Goal: Task Accomplishment & Management: Manage account settings

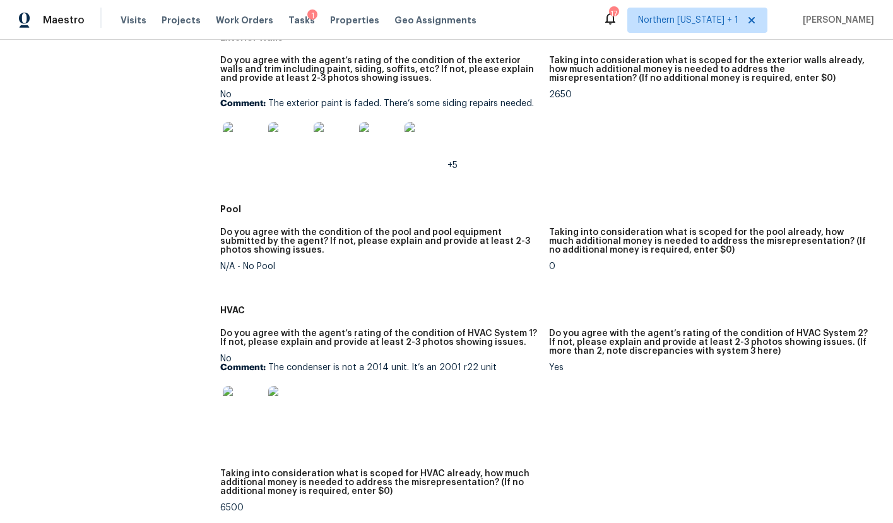
scroll to position [602, 0]
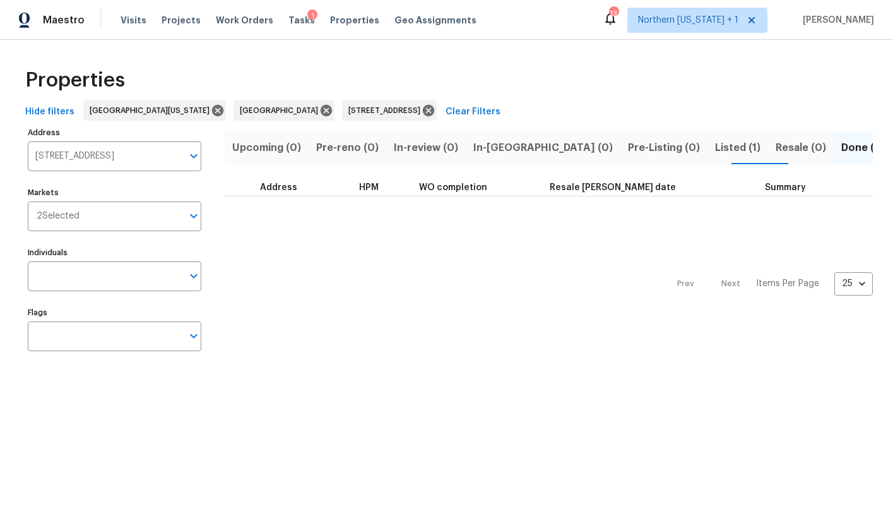
click at [122, 16] on span "Visits" at bounding box center [134, 20] width 26 height 13
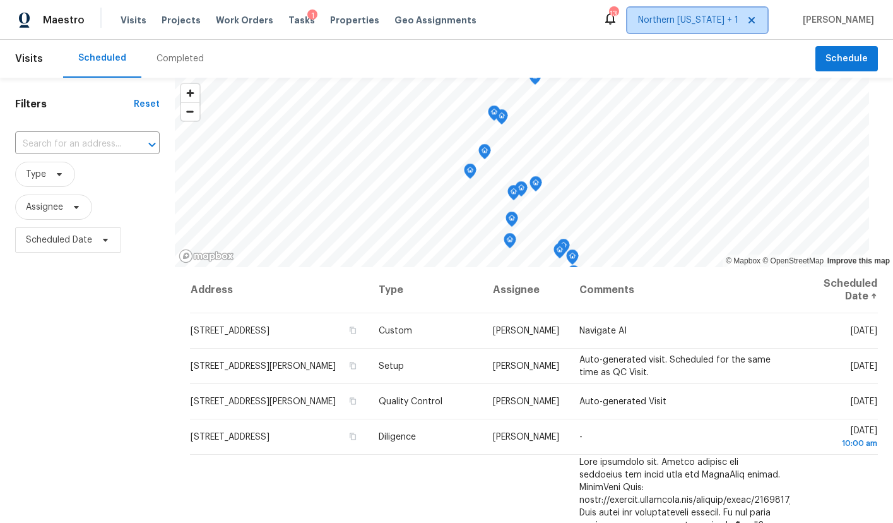
click at [703, 23] on span "Northern [US_STATE] + 1" at bounding box center [688, 20] width 100 height 13
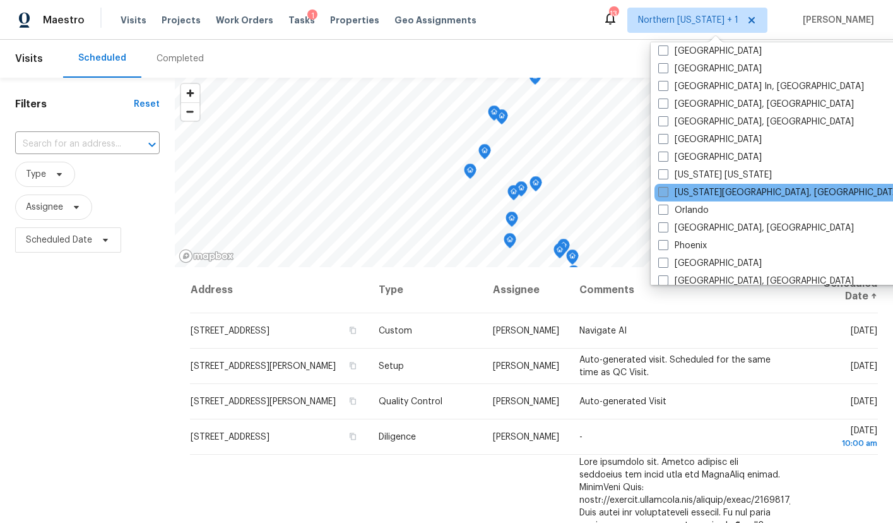
scroll to position [554, 0]
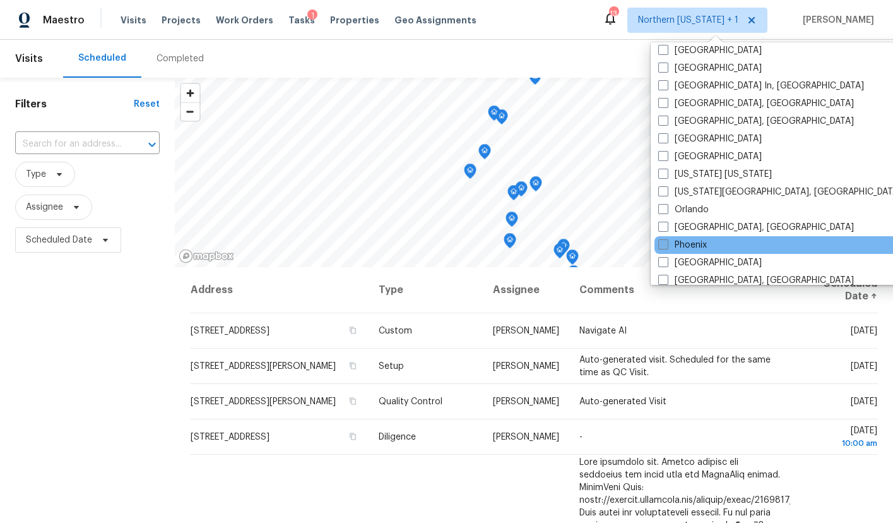
click at [684, 248] on label "Phoenix" at bounding box center [682, 245] width 49 height 13
click at [667, 247] on input "Phoenix" at bounding box center [662, 243] width 8 height 8
checkbox input "true"
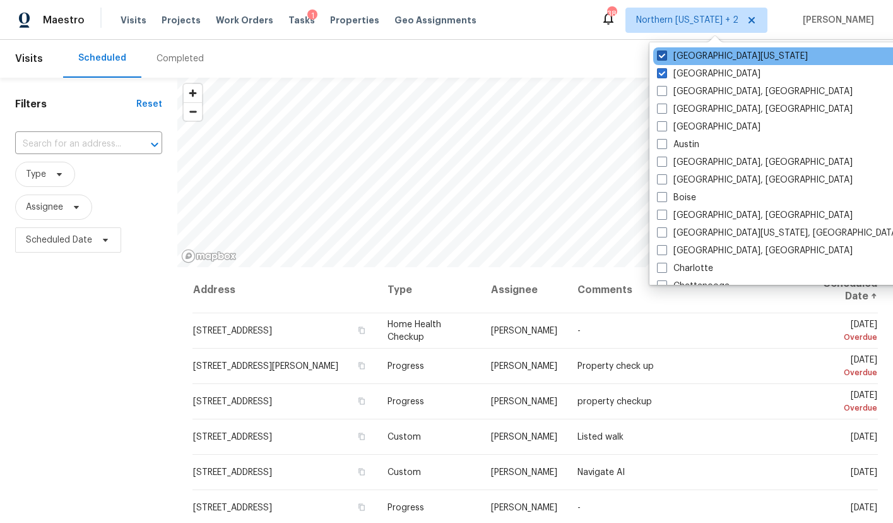
click at [665, 61] on label "[GEOGRAPHIC_DATA][US_STATE]" at bounding box center [732, 56] width 151 height 13
click at [665, 58] on input "[GEOGRAPHIC_DATA][US_STATE]" at bounding box center [661, 54] width 8 height 8
checkbox input "false"
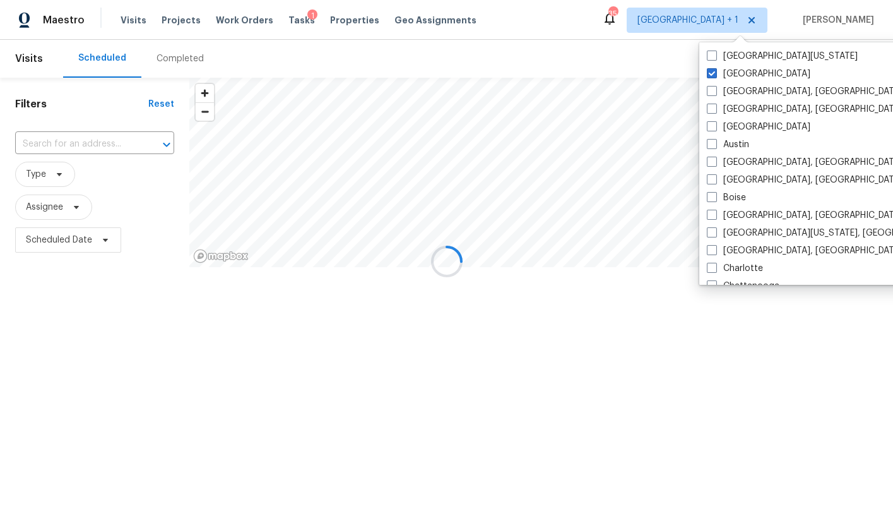
click at [665, 73] on div at bounding box center [446, 261] width 893 height 523
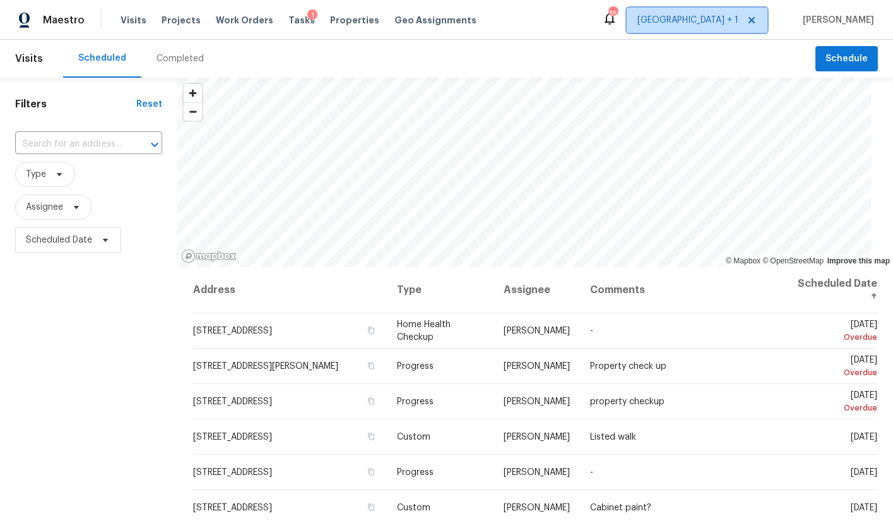
click at [730, 19] on span "[GEOGRAPHIC_DATA] + 1" at bounding box center [688, 20] width 101 height 13
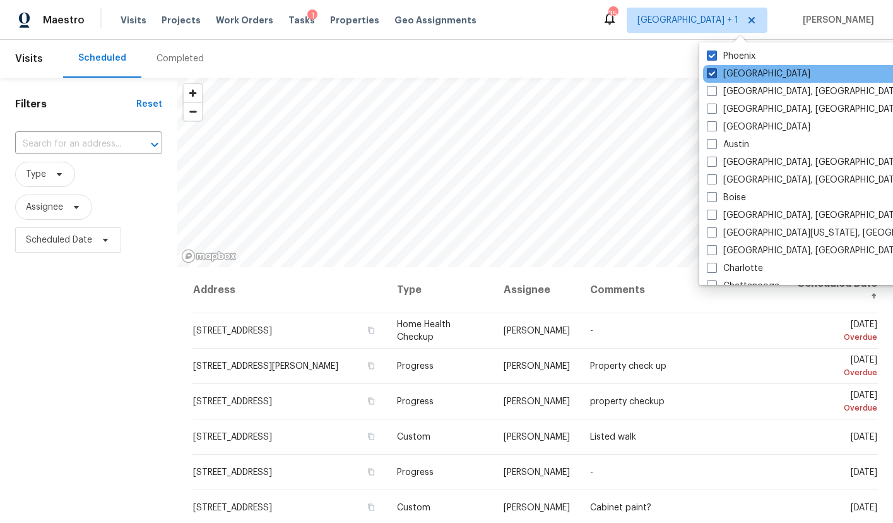
click at [720, 75] on label "[GEOGRAPHIC_DATA]" at bounding box center [759, 74] width 104 height 13
click at [715, 75] on input "[GEOGRAPHIC_DATA]" at bounding box center [711, 72] width 8 height 8
checkbox input "false"
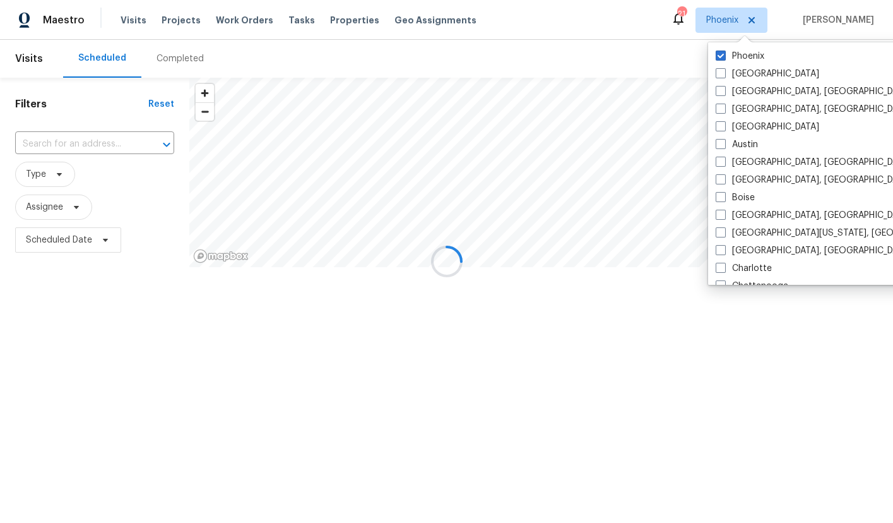
click at [590, 49] on div at bounding box center [446, 261] width 893 height 523
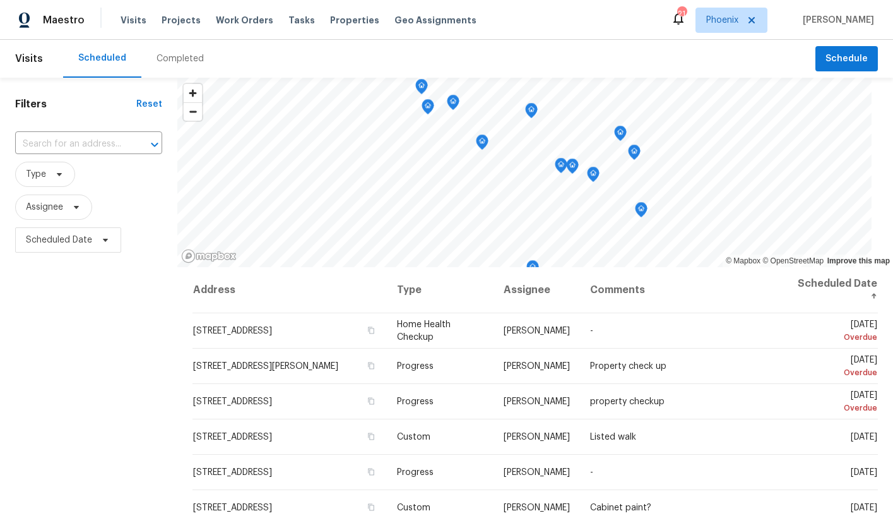
click at [59, 306] on div "Filters Reset ​ Type Assignee Scheduled Date" at bounding box center [88, 381] width 177 height 607
click at [52, 207] on span "Assignee" at bounding box center [44, 207] width 37 height 13
type input "[PERSON_NAME]"
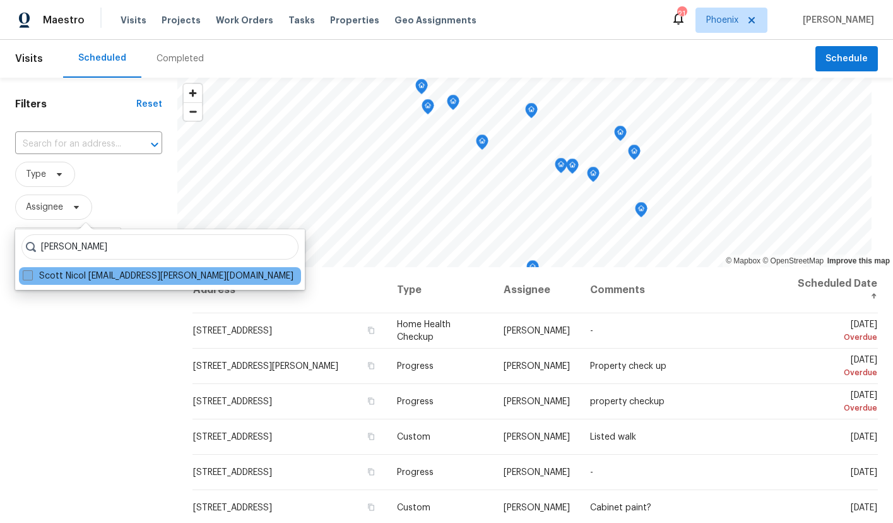
click at [144, 277] on label "Scott Nicol [EMAIL_ADDRESS][PERSON_NAME][DOMAIN_NAME]" at bounding box center [158, 276] width 271 height 13
click at [31, 277] on input "Scott Nicol [EMAIL_ADDRESS][PERSON_NAME][DOMAIN_NAME]" at bounding box center [27, 274] width 8 height 8
checkbox input "true"
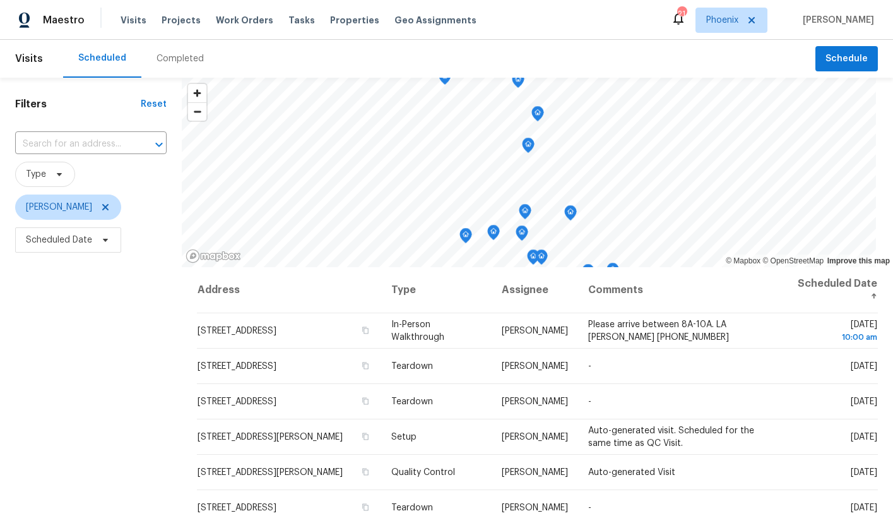
click at [104, 341] on div "Filters Reset ​ Type [PERSON_NAME] Scheduled Date" at bounding box center [91, 381] width 182 height 607
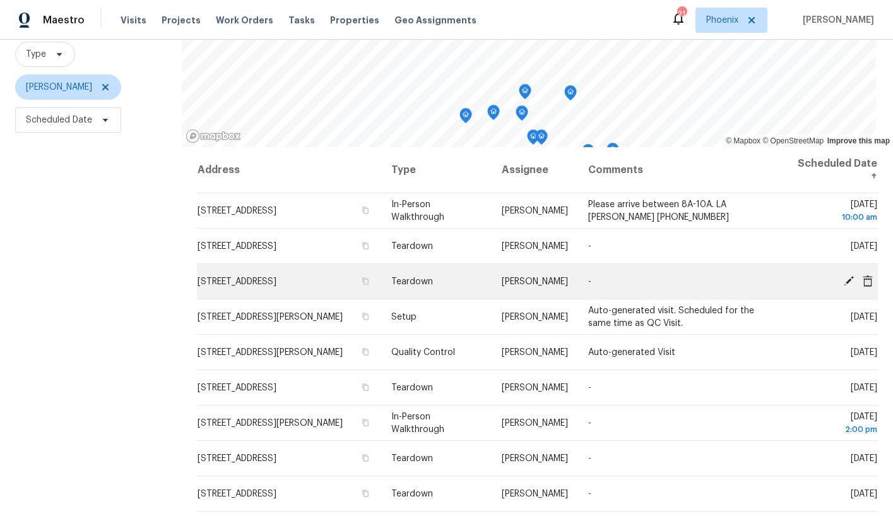
scroll to position [109, 0]
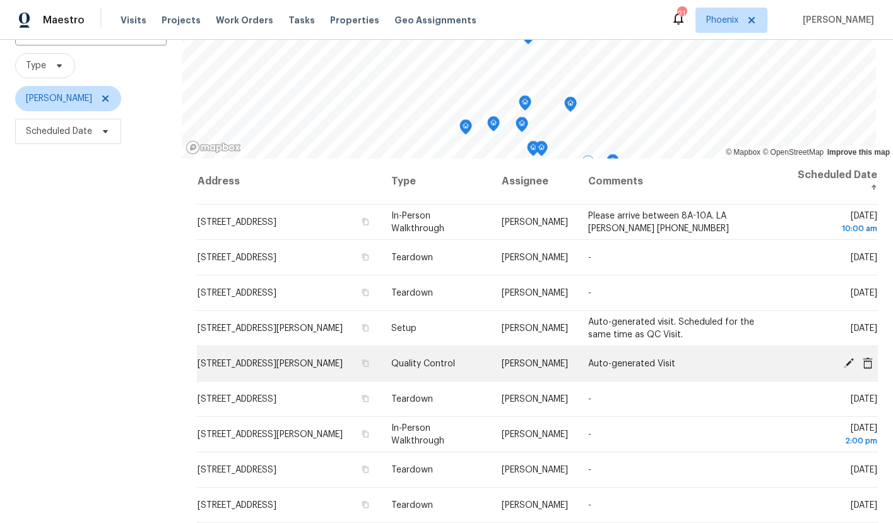
click at [844, 362] on icon at bounding box center [849, 362] width 10 height 10
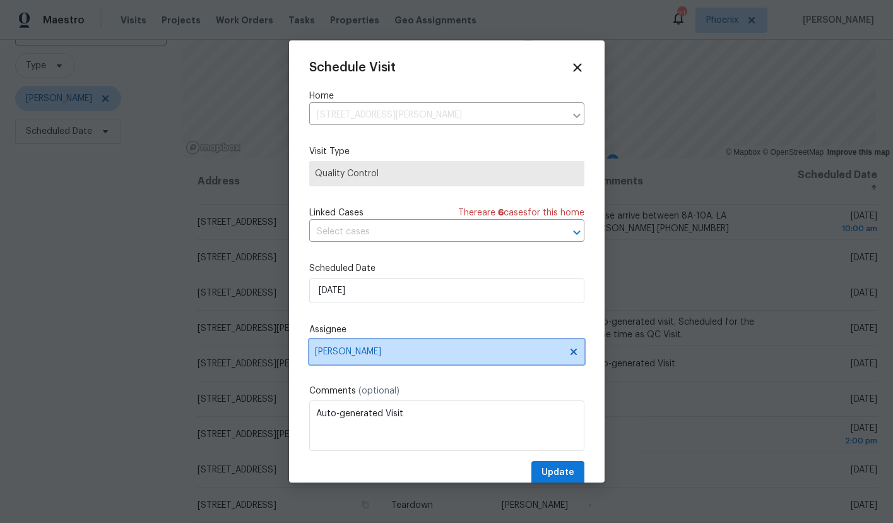
click at [340, 352] on span "[PERSON_NAME]" at bounding box center [438, 352] width 247 height 10
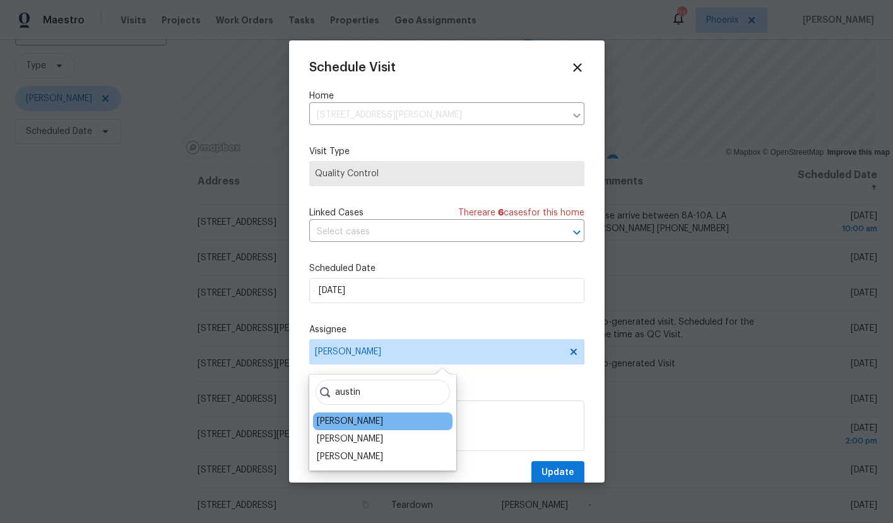
type input "austin"
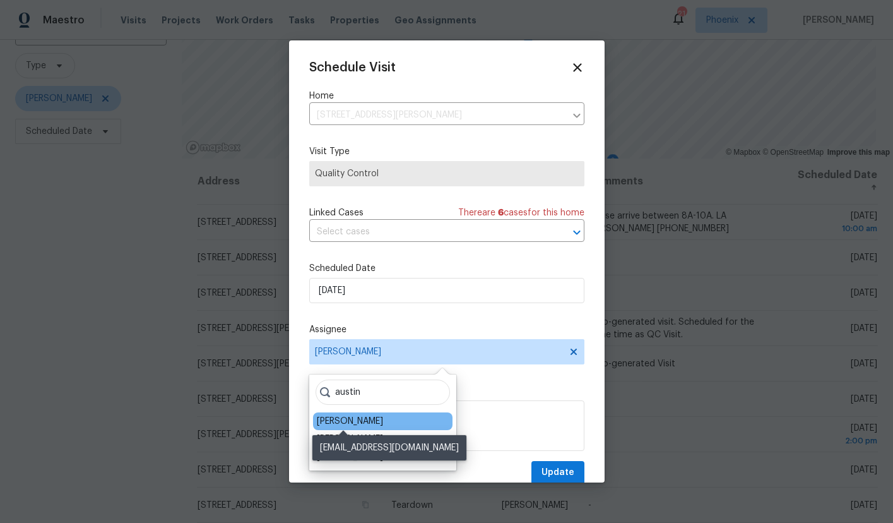
click at [347, 419] on div "[PERSON_NAME]" at bounding box center [350, 421] width 66 height 13
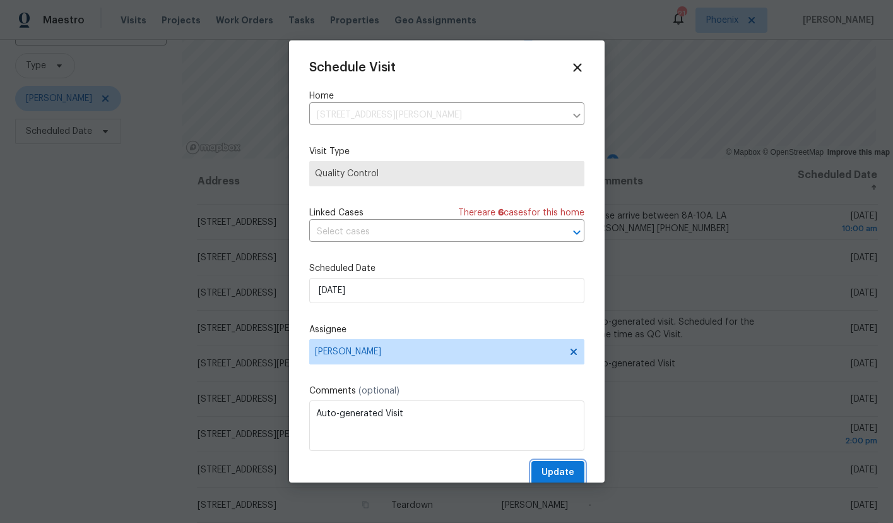
click at [548, 469] on span "Update" at bounding box center [558, 473] width 33 height 16
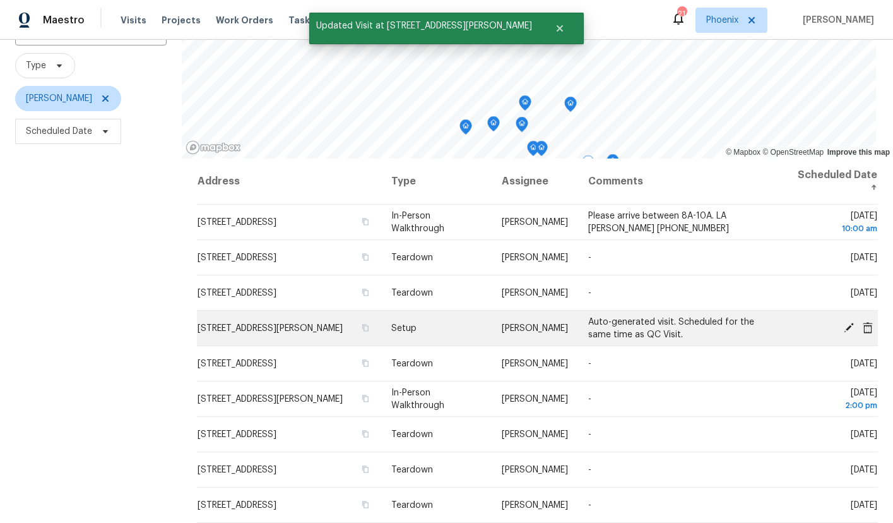
click at [840, 325] on span at bounding box center [849, 326] width 19 height 11
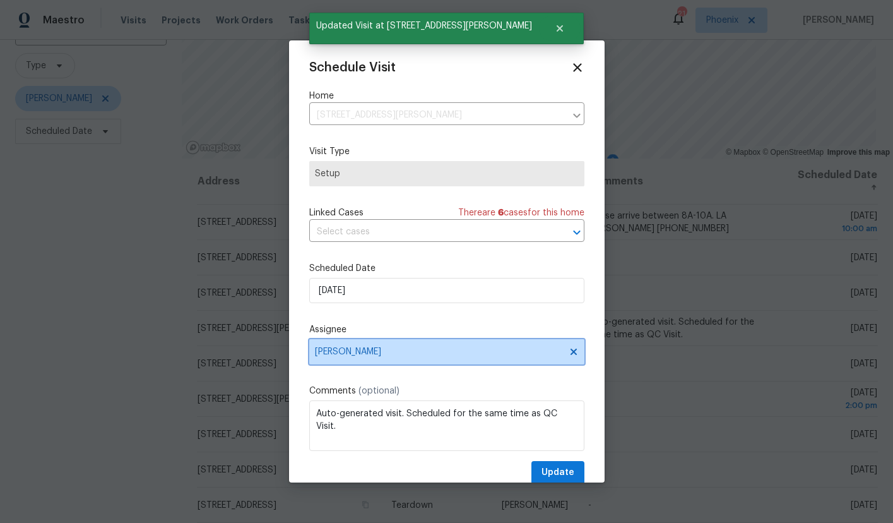
click at [376, 359] on span "[PERSON_NAME]" at bounding box center [446, 351] width 275 height 25
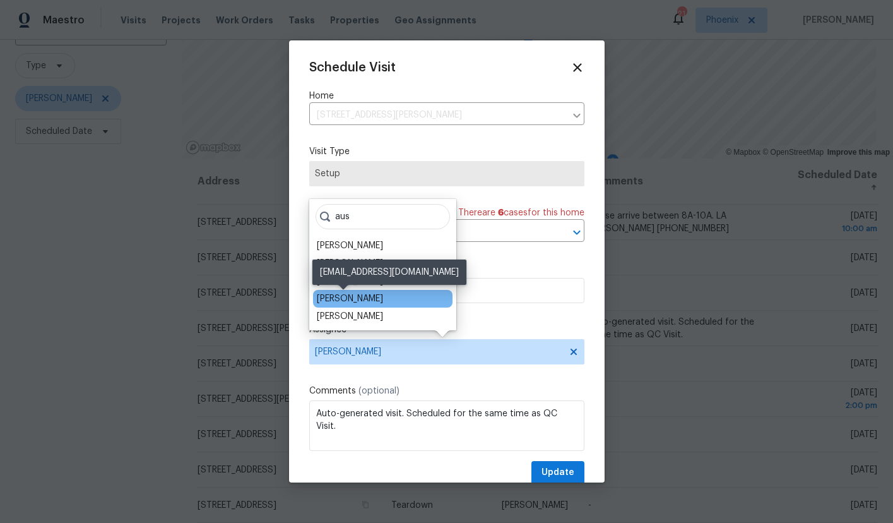
type input "aus"
click at [360, 299] on div "[PERSON_NAME]" at bounding box center [350, 298] width 66 height 13
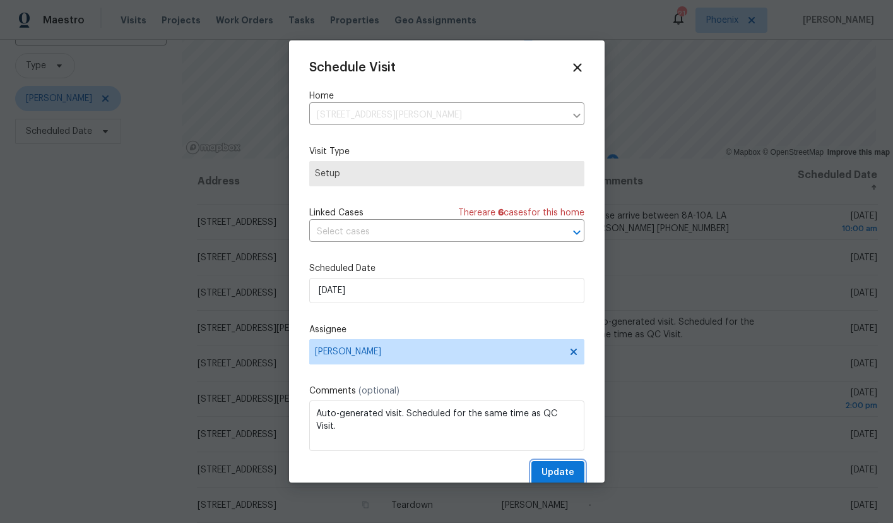
click at [542, 466] on span "Update" at bounding box center [558, 473] width 33 height 16
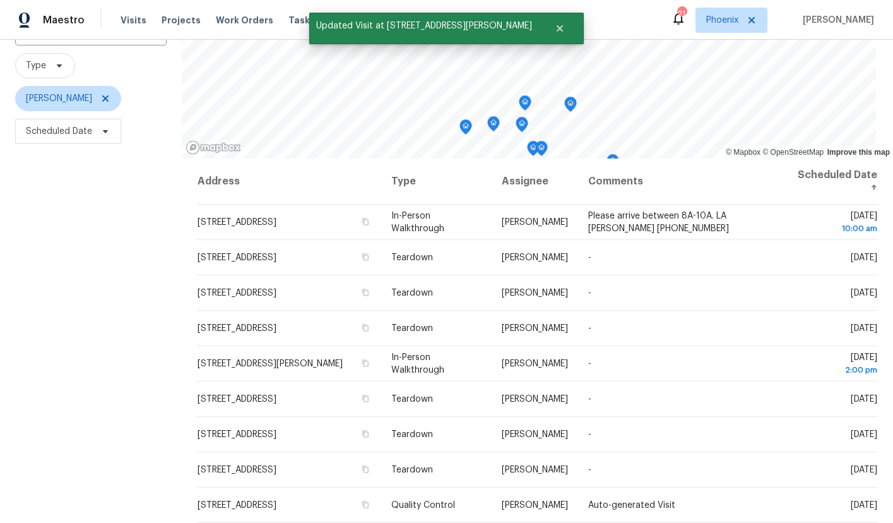
click at [101, 299] on div "Filters Reset ​ Type [PERSON_NAME] Scheduled Date" at bounding box center [91, 272] width 182 height 607
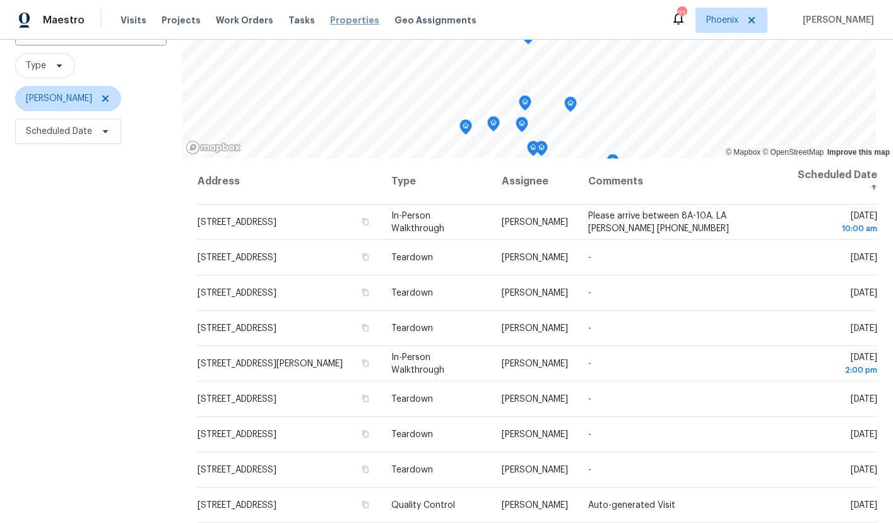
click at [330, 18] on span "Properties" at bounding box center [354, 20] width 49 height 13
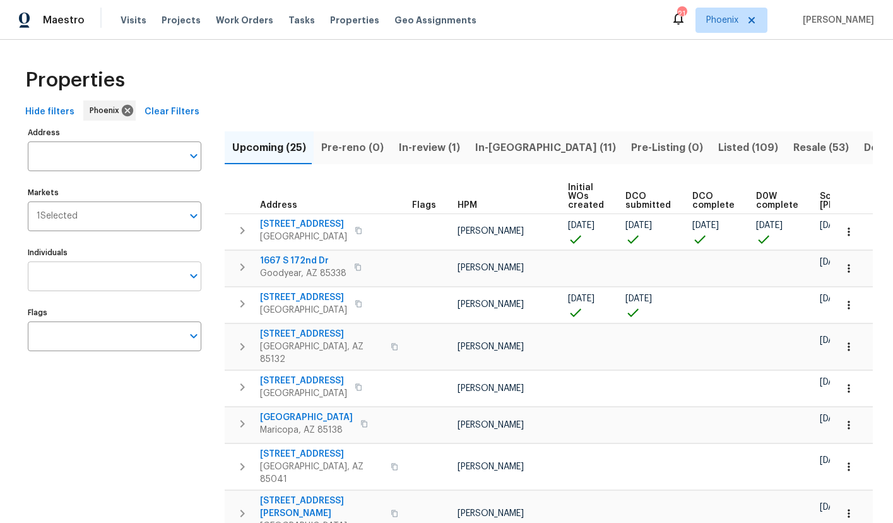
click at [59, 266] on input "Individuals" at bounding box center [105, 276] width 155 height 30
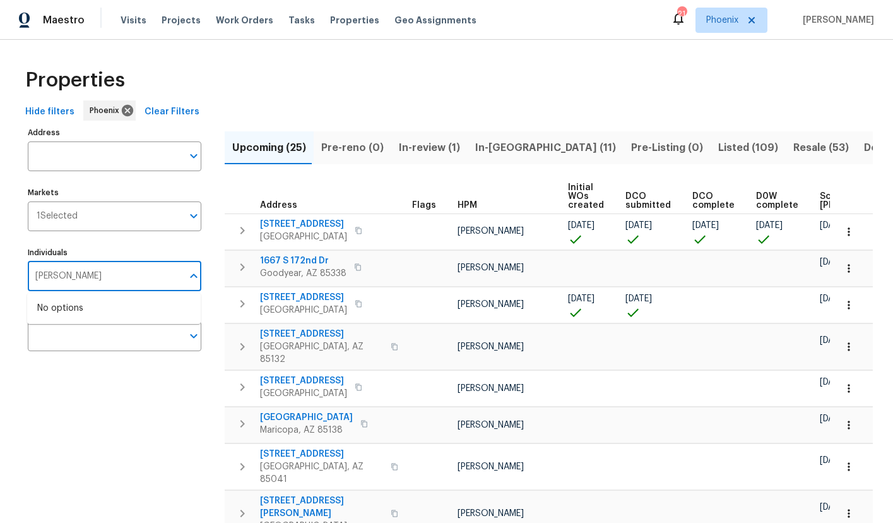
type input "[PERSON_NAME]"
click at [67, 318] on li "[PERSON_NAME]" at bounding box center [113, 315] width 153 height 27
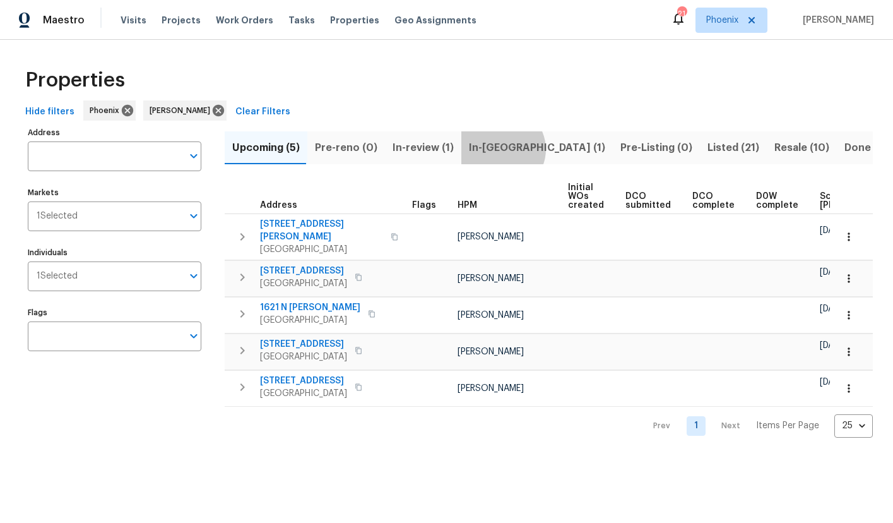
click at [494, 149] on span "In-[GEOGRAPHIC_DATA] (1)" at bounding box center [537, 148] width 136 height 18
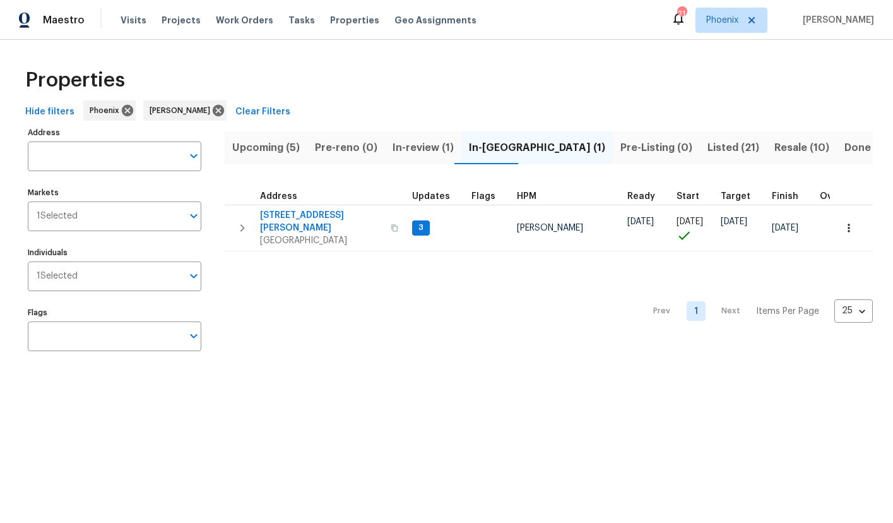
click at [410, 145] on span "In-review (1)" at bounding box center [423, 148] width 61 height 18
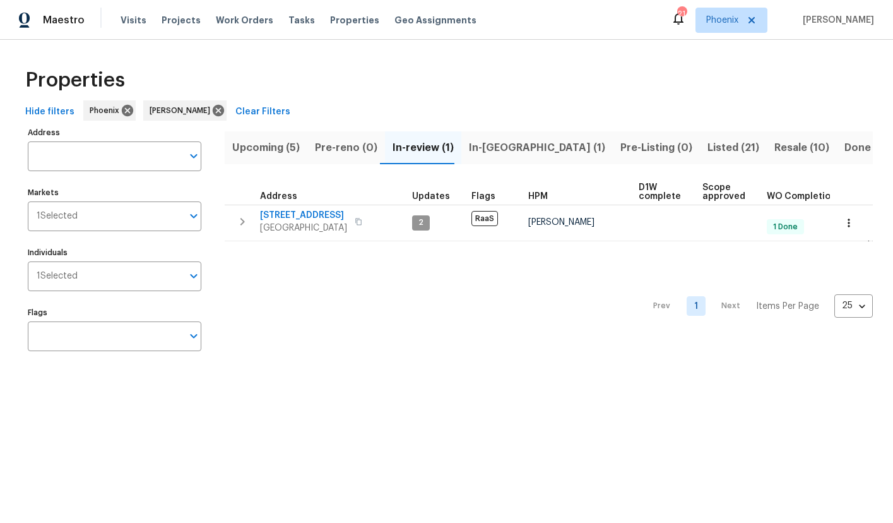
click at [490, 143] on span "In-[GEOGRAPHIC_DATA] (1)" at bounding box center [537, 148] width 136 height 18
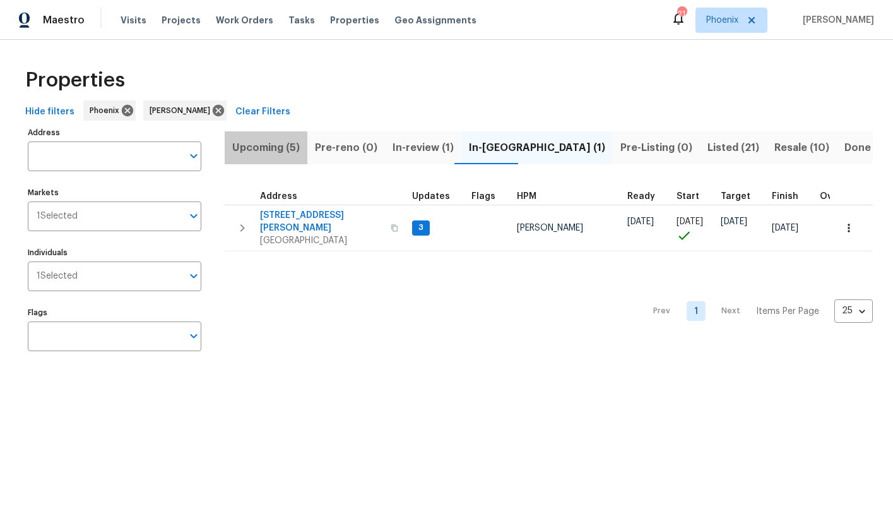
click at [284, 145] on span "Upcoming (5)" at bounding box center [266, 148] width 68 height 18
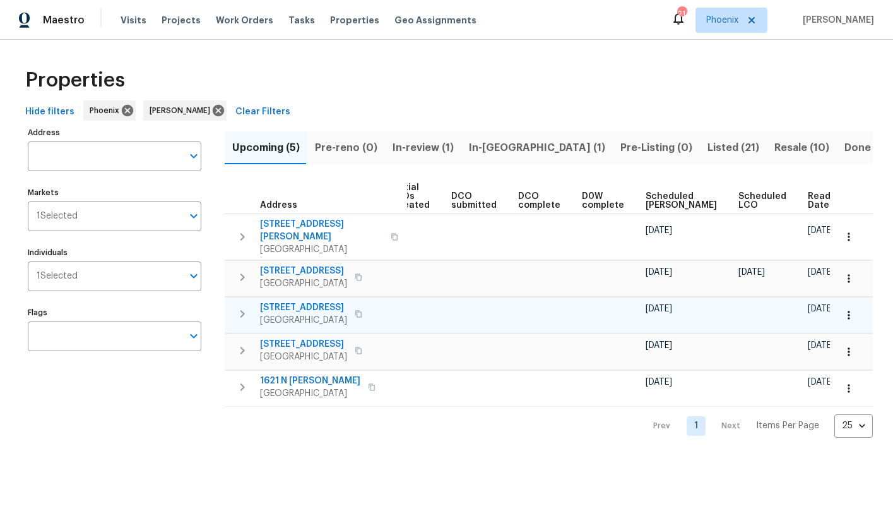
scroll to position [0, 165]
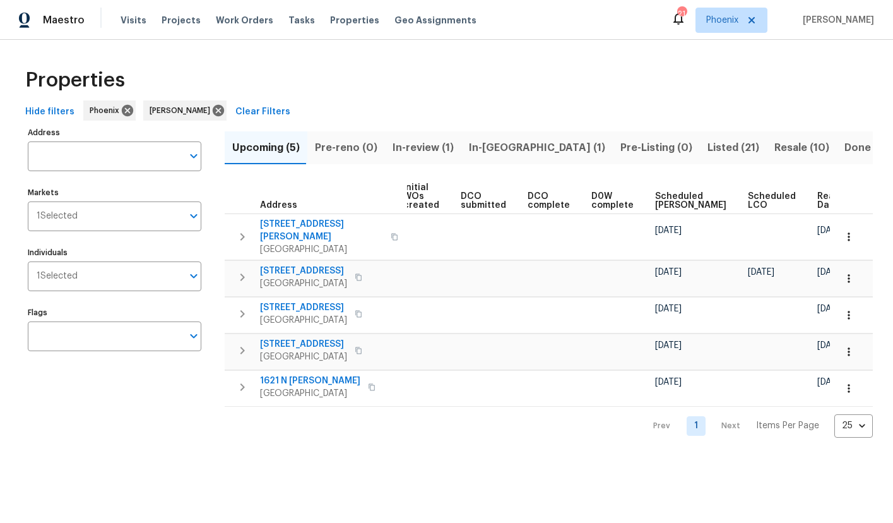
click at [485, 143] on span "In-[GEOGRAPHIC_DATA] (1)" at bounding box center [537, 148] width 136 height 18
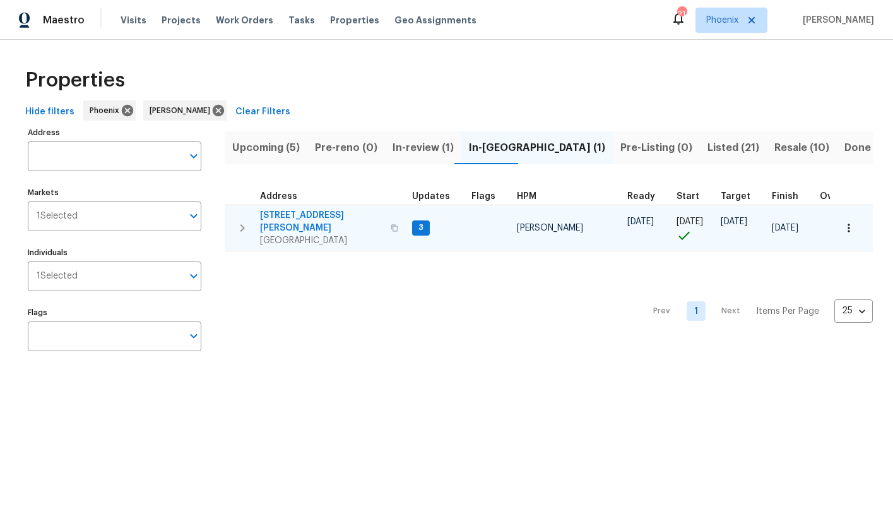
click at [309, 215] on span "[STREET_ADDRESS][PERSON_NAME]" at bounding box center [321, 221] width 123 height 25
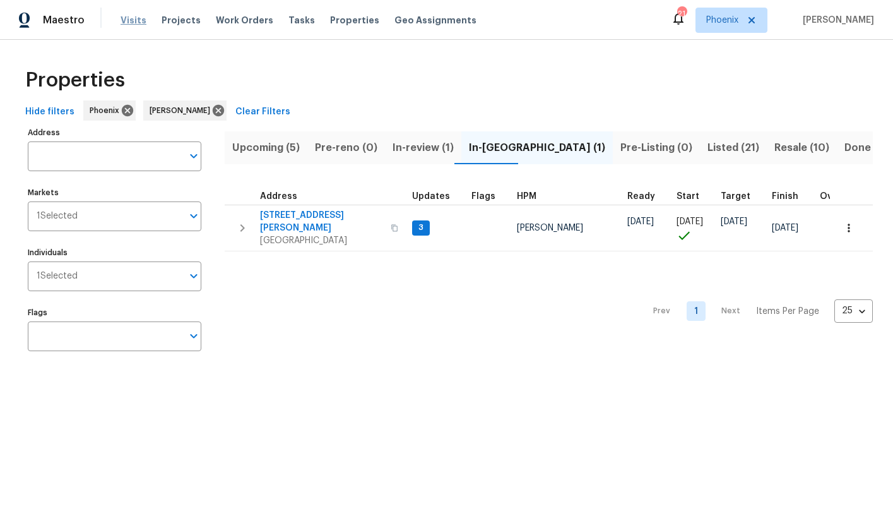
click at [126, 18] on span "Visits" at bounding box center [134, 20] width 26 height 13
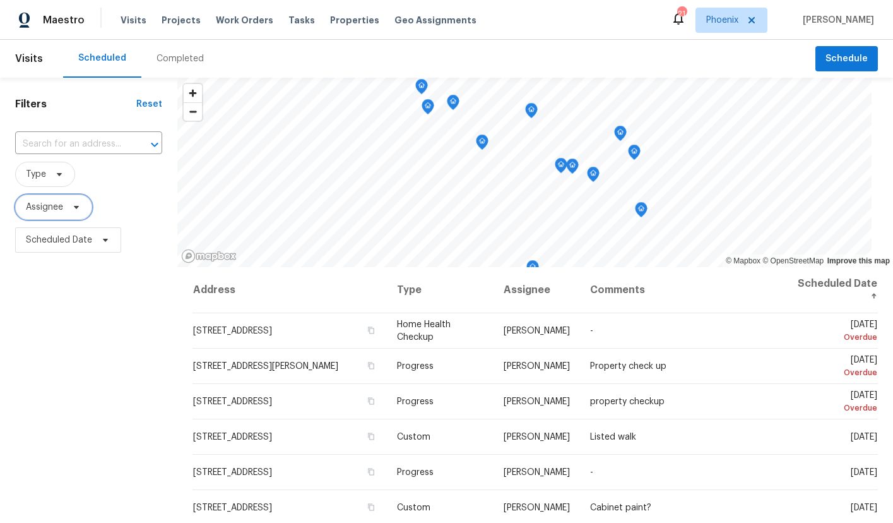
click at [69, 207] on span at bounding box center [75, 207] width 14 height 10
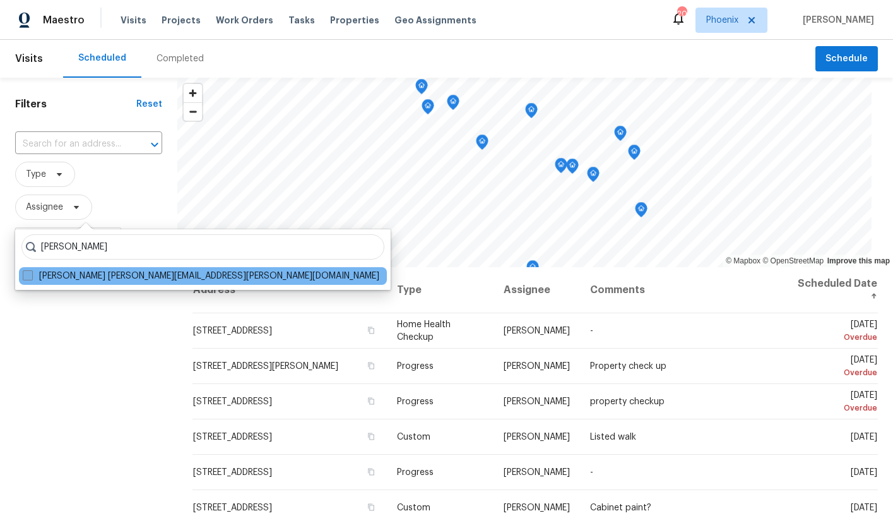
type input "[PERSON_NAME]"
click at [86, 280] on label "[PERSON_NAME] [PERSON_NAME][EMAIL_ADDRESS][PERSON_NAME][DOMAIN_NAME]" at bounding box center [201, 276] width 357 height 13
click at [31, 278] on input "[PERSON_NAME] [PERSON_NAME][EMAIL_ADDRESS][PERSON_NAME][DOMAIN_NAME]" at bounding box center [27, 274] width 8 height 8
checkbox input "true"
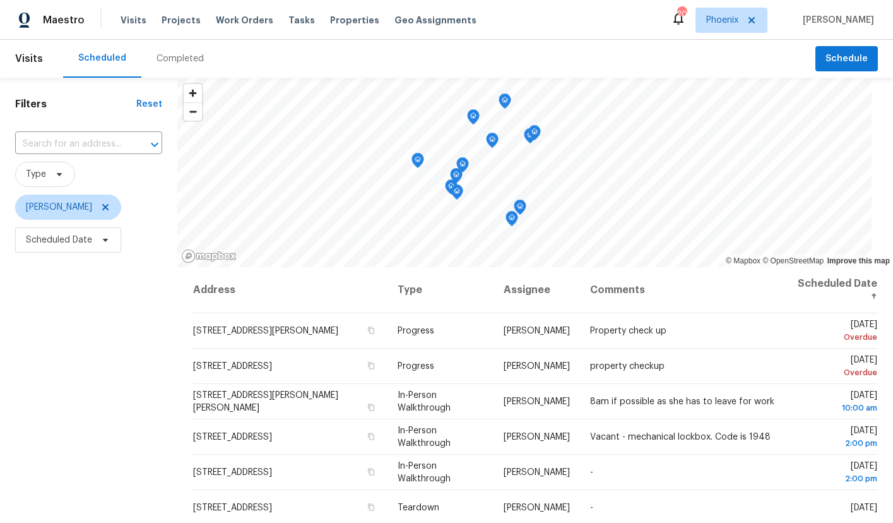
click at [51, 329] on div "Filters Reset ​ Type [PERSON_NAME] Scheduled Date" at bounding box center [88, 381] width 177 height 607
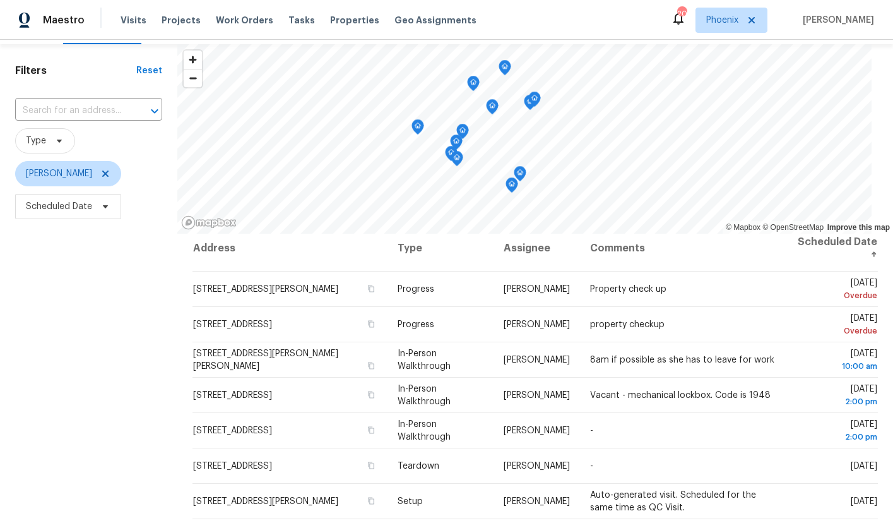
scroll to position [15, 0]
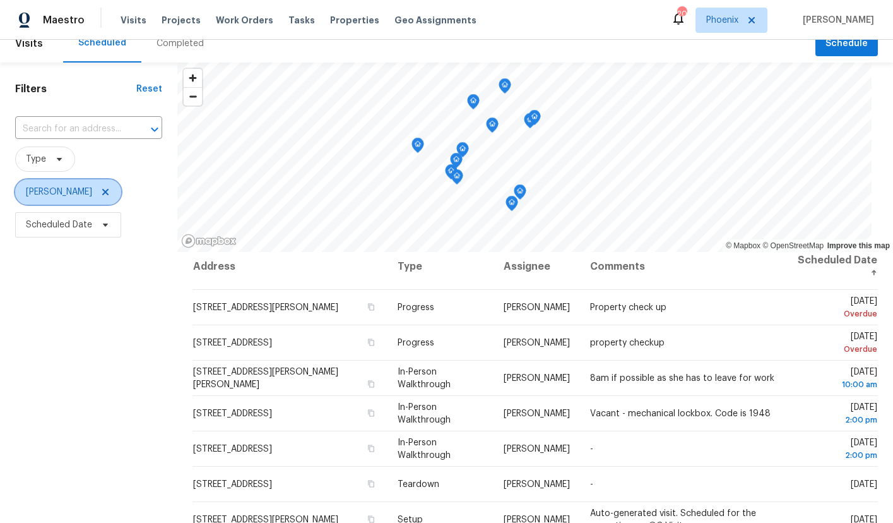
click at [98, 187] on span "[PERSON_NAME]" at bounding box center [68, 191] width 106 height 25
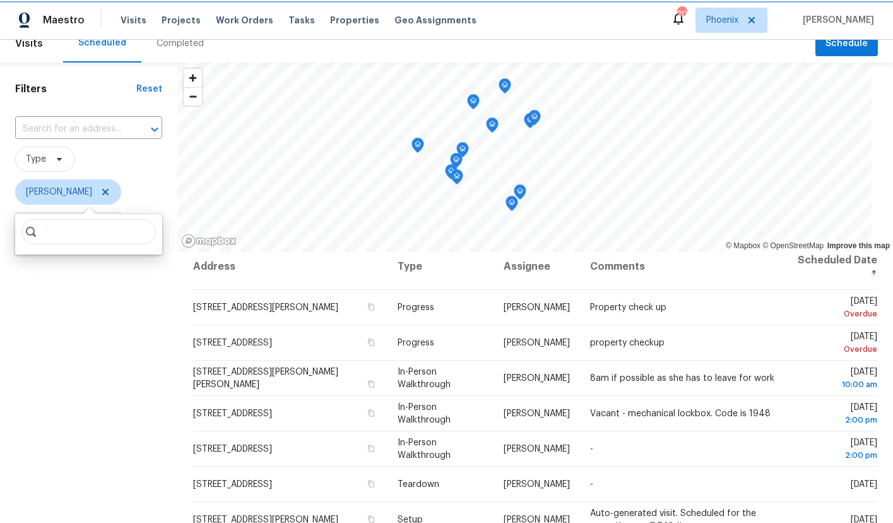
click at [102, 193] on icon at bounding box center [105, 192] width 6 height 6
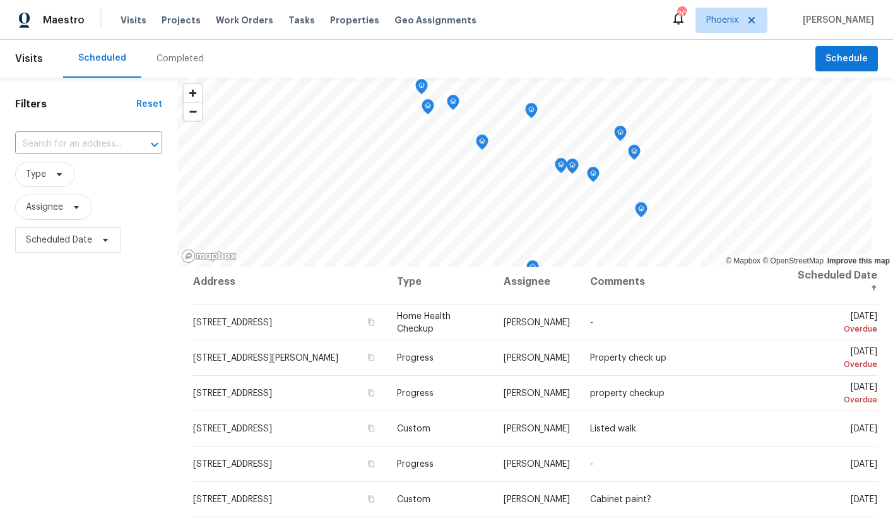
click at [121, 186] on span "Type" at bounding box center [88, 174] width 147 height 25
click at [59, 203] on span "Assignee" at bounding box center [44, 207] width 37 height 13
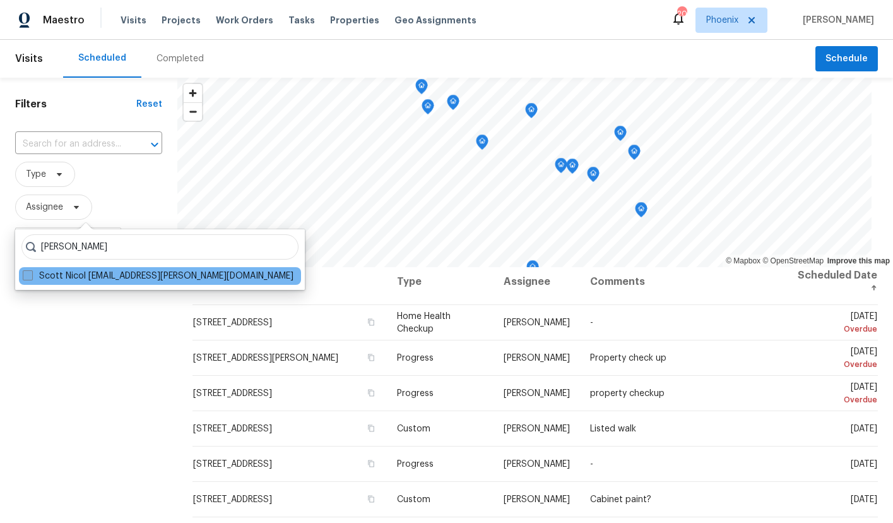
type input "[PERSON_NAME]"
click at [106, 274] on label "Scott Nicol [EMAIL_ADDRESS][PERSON_NAME][DOMAIN_NAME]" at bounding box center [158, 276] width 271 height 13
click at [31, 274] on input "Scott Nicol [EMAIL_ADDRESS][PERSON_NAME][DOMAIN_NAME]" at bounding box center [27, 274] width 8 height 8
checkbox input "true"
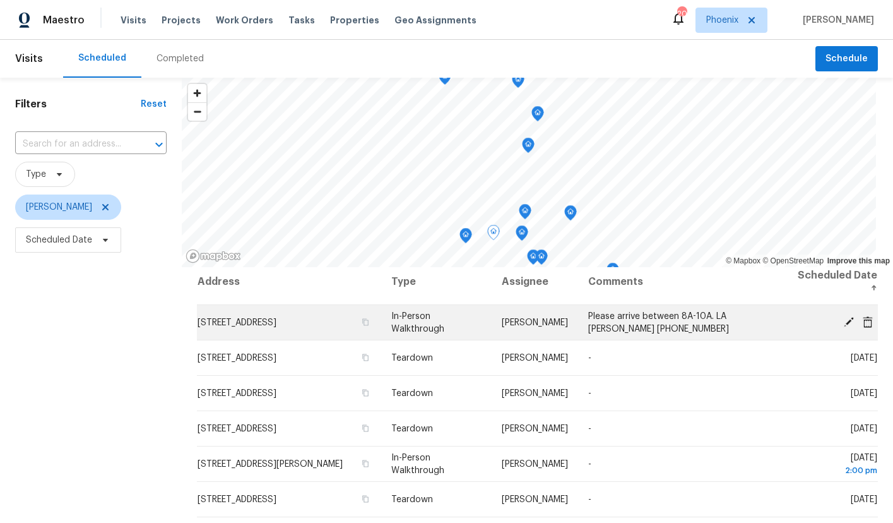
click at [843, 319] on icon at bounding box center [848, 321] width 11 height 11
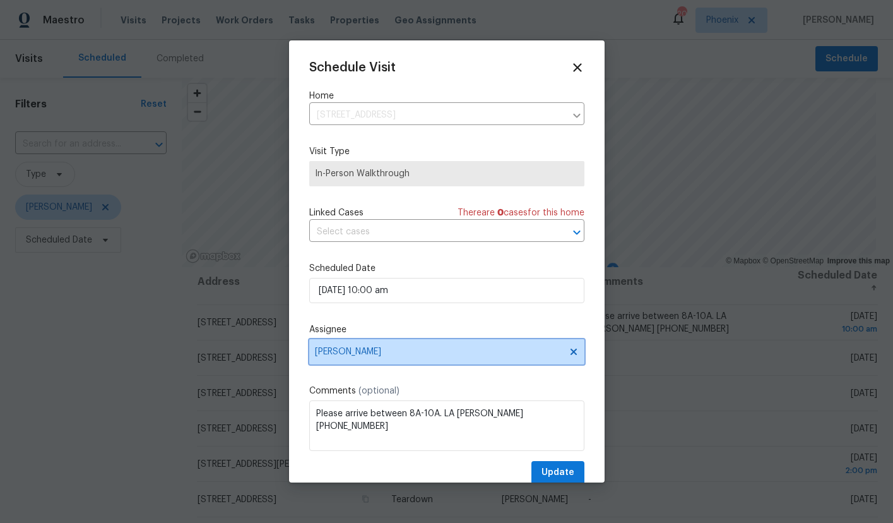
click at [374, 352] on span "[PERSON_NAME]" at bounding box center [438, 352] width 247 height 10
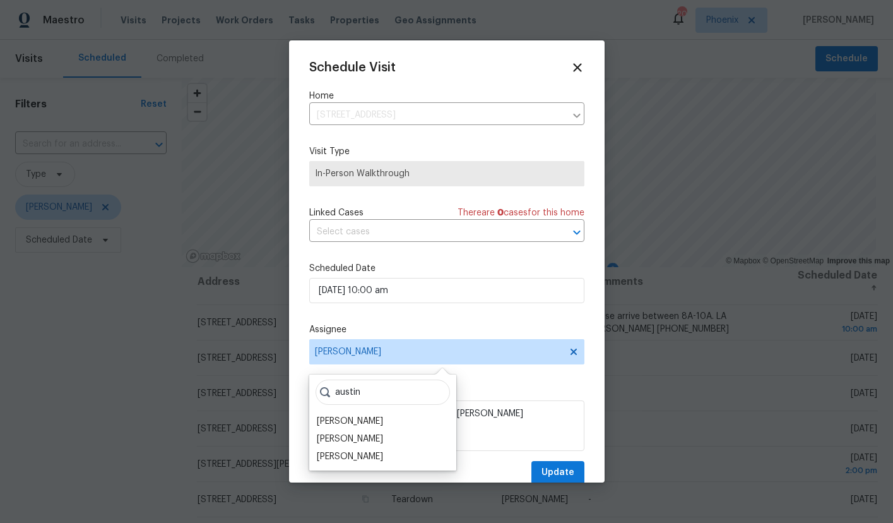
type input "Austin"
drag, startPoint x: 349, startPoint y: 412, endPoint x: 326, endPoint y: 417, distance: 23.4
click at [326, 417] on div "[PERSON_NAME]" at bounding box center [350, 421] width 66 height 13
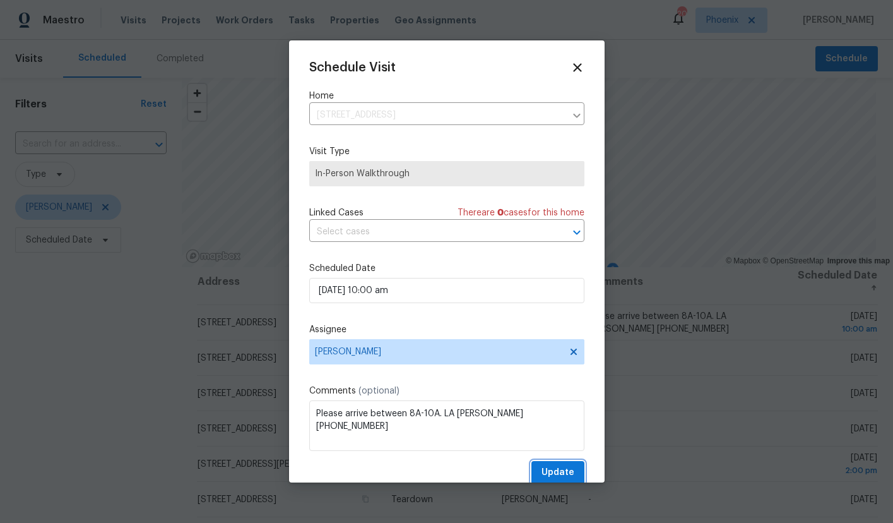
click at [562, 470] on span "Update" at bounding box center [558, 473] width 33 height 16
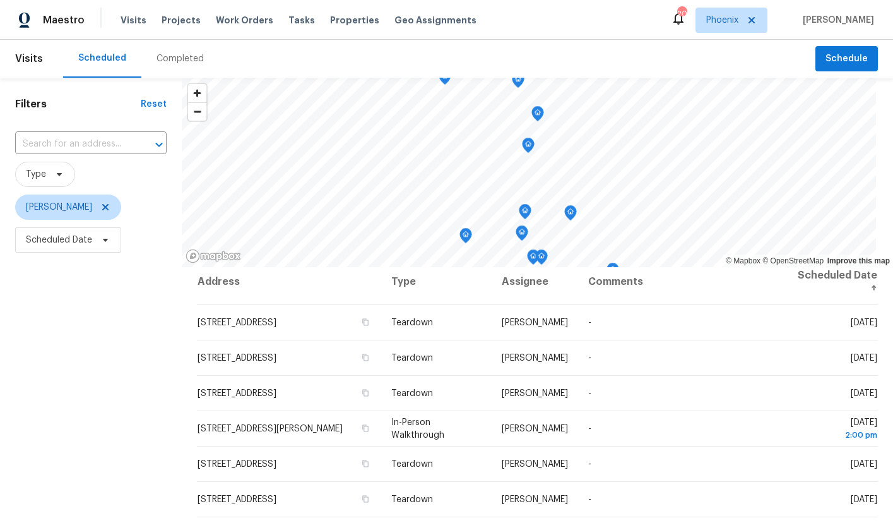
click at [109, 332] on div "Filters Reset ​ Type [PERSON_NAME] Scheduled Date" at bounding box center [91, 381] width 182 height 607
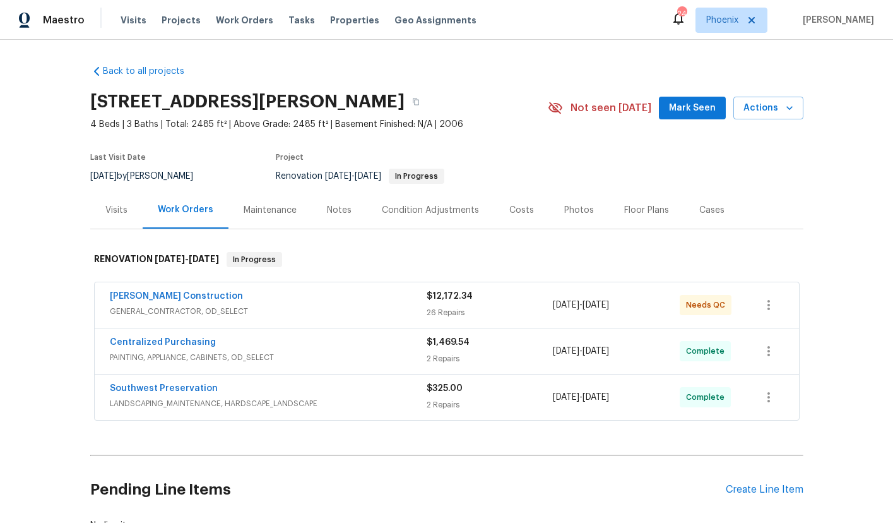
click at [116, 196] on div "Visits" at bounding box center [116, 209] width 52 height 37
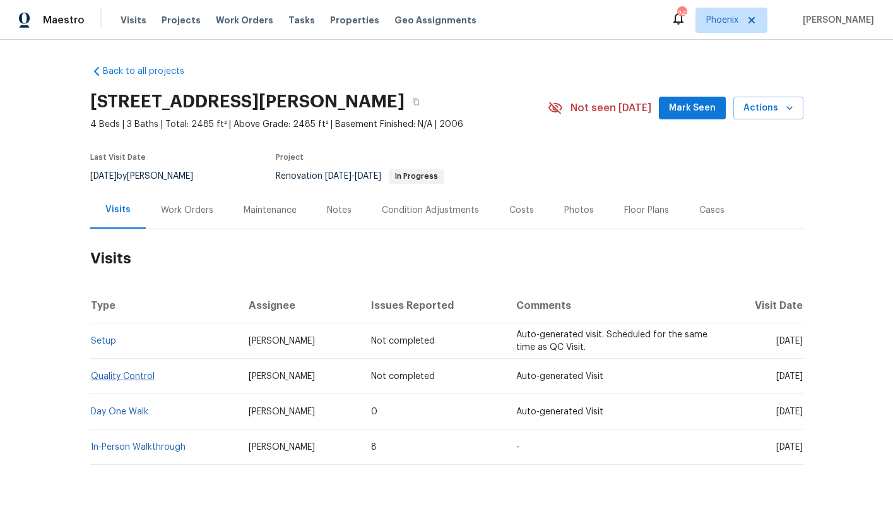
click at [133, 372] on link "Quality Control" at bounding box center [123, 376] width 64 height 9
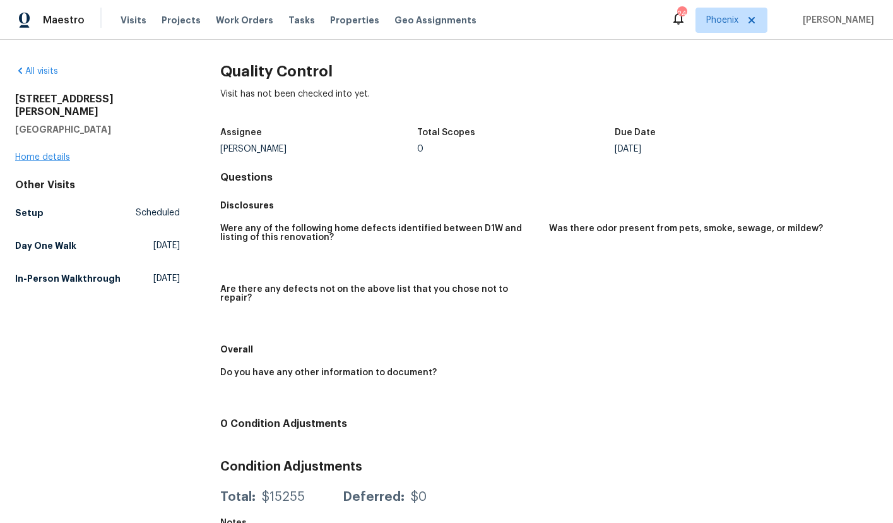
click at [57, 153] on link "Home details" at bounding box center [42, 157] width 55 height 9
